Goal: Task Accomplishment & Management: Manage account settings

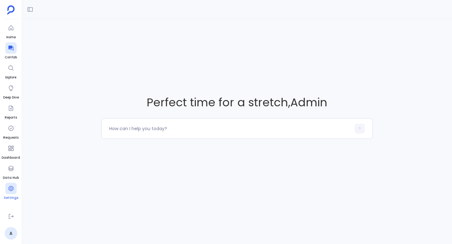
click at [12, 196] on span "Settings" at bounding box center [11, 198] width 14 height 5
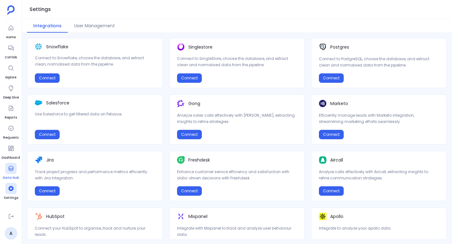
click at [12, 172] on div at bounding box center [10, 168] width 11 height 11
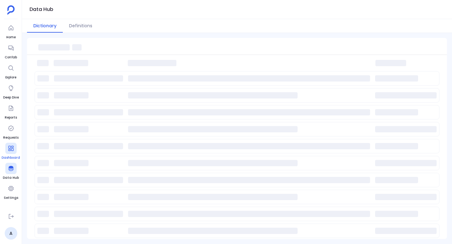
click at [14, 152] on div at bounding box center [10, 148] width 11 height 11
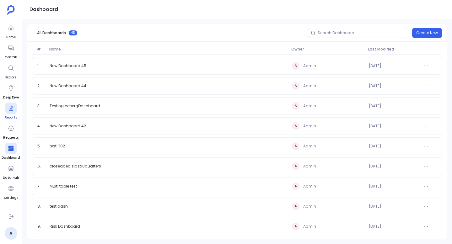
click at [9, 114] on div at bounding box center [10, 108] width 11 height 11
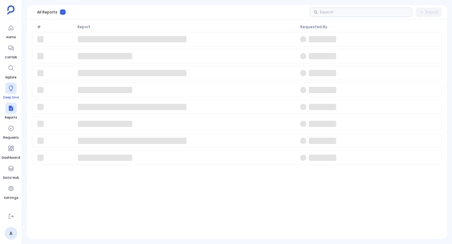
click at [11, 87] on icon at bounding box center [11, 88] width 6 height 6
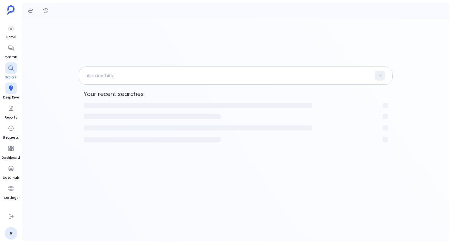
click at [8, 64] on div at bounding box center [10, 67] width 11 height 11
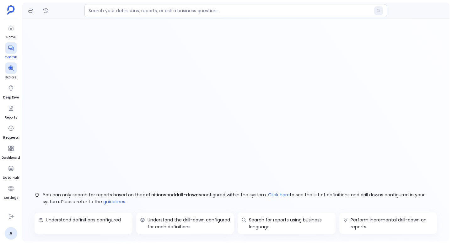
click at [12, 51] on div at bounding box center [10, 47] width 11 height 11
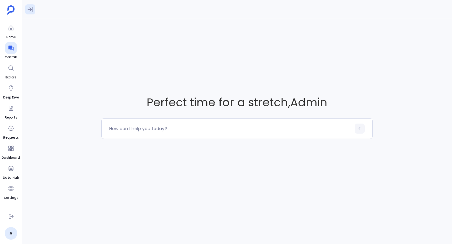
click at [32, 14] on button at bounding box center [30, 9] width 10 height 10
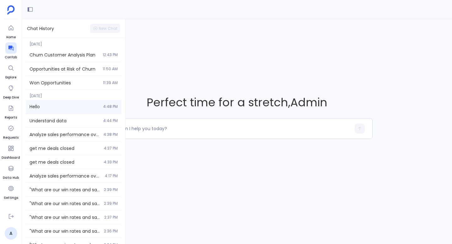
click at [60, 112] on div "Hello 4:48 PM" at bounding box center [74, 107] width 96 height 14
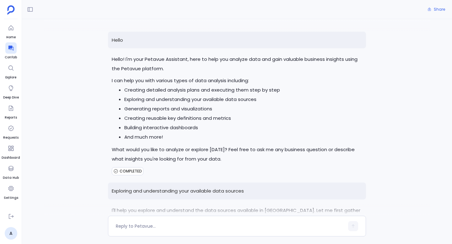
scroll to position [2883, 0]
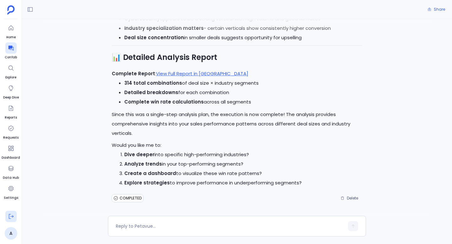
click at [14, 213] on button at bounding box center [10, 216] width 11 height 11
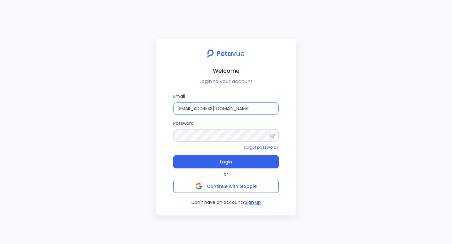
click at [198, 106] on input "ijas+sp@petavue.com" at bounding box center [226, 108] width 106 height 13
paste input "jyotsana"
type input "[PERSON_NAME][EMAIL_ADDRESS][DOMAIN_NAME]"
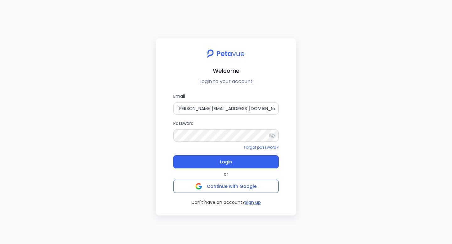
click at [169, 120] on div "Email jyotsana@petavue.com Password Forgot password? Login or Continue with Goo…" at bounding box center [226, 149] width 131 height 113
click at [229, 161] on span "Login" at bounding box center [226, 162] width 12 height 9
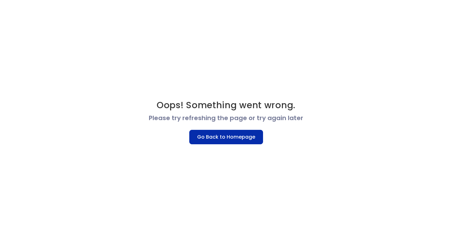
click at [240, 141] on button "Go Back to Homepage" at bounding box center [226, 137] width 74 height 14
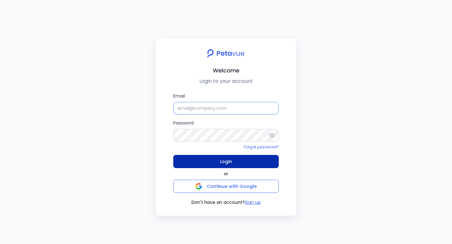
type input "[PERSON_NAME][EMAIL_ADDRESS][DOMAIN_NAME]"
click at [215, 161] on button "Login" at bounding box center [226, 161] width 106 height 13
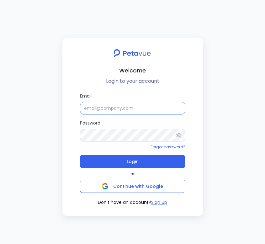
type input "[PERSON_NAME][EMAIL_ADDRESS][DOMAIN_NAME]"
click at [144, 108] on input "[PERSON_NAME][EMAIL_ADDRESS][DOMAIN_NAME]" at bounding box center [133, 108] width 106 height 13
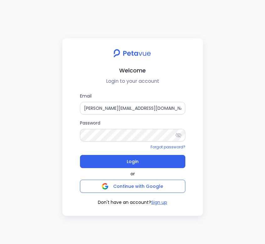
click at [90, 149] on div "Forgot password?" at bounding box center [133, 147] width 106 height 6
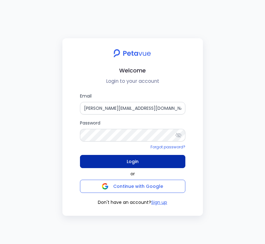
click at [126, 160] on button "Login" at bounding box center [133, 161] width 106 height 13
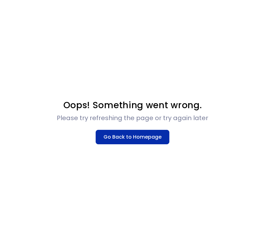
click at [135, 139] on button "Go Back to Homepage" at bounding box center [133, 137] width 74 height 14
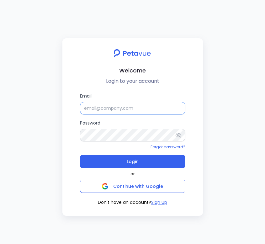
type input "[PERSON_NAME][EMAIL_ADDRESS][DOMAIN_NAME]"
click at [117, 109] on input "[PERSON_NAME][EMAIL_ADDRESS][DOMAIN_NAME]" at bounding box center [133, 108] width 106 height 13
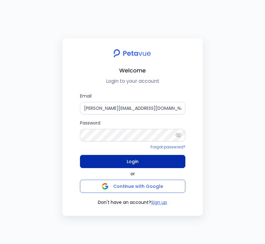
click at [104, 166] on button "Login" at bounding box center [133, 161] width 106 height 13
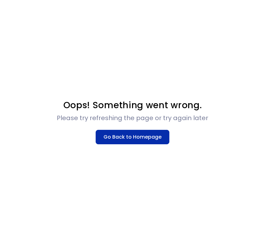
click at [147, 139] on button "Go Back to Homepage" at bounding box center [133, 137] width 74 height 14
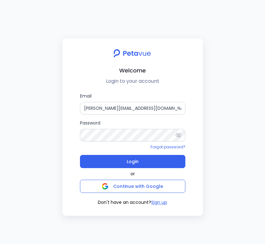
click at [177, 136] on icon at bounding box center [179, 135] width 6 height 6
click at [103, 108] on input "[PERSON_NAME][EMAIL_ADDRESS][DOMAIN_NAME]" at bounding box center [133, 108] width 106 height 13
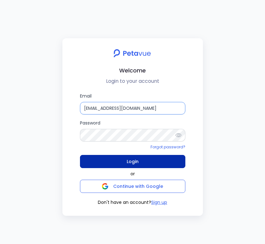
type input "[EMAIL_ADDRESS][DOMAIN_NAME]"
click at [131, 163] on span "Login" at bounding box center [133, 161] width 12 height 9
